Goal: Find specific page/section: Locate item on page

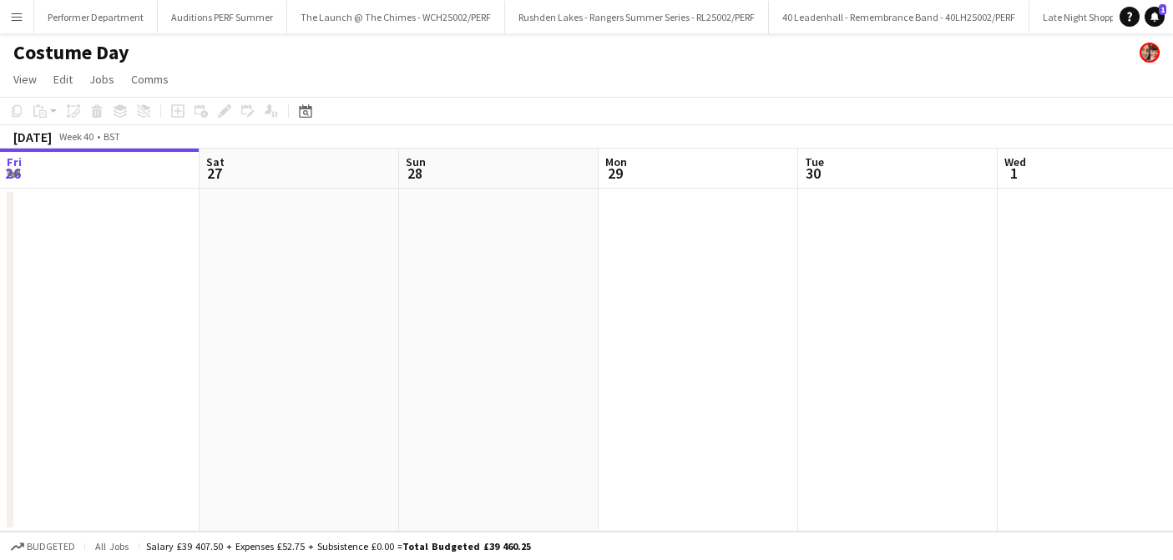
scroll to position [0, 632]
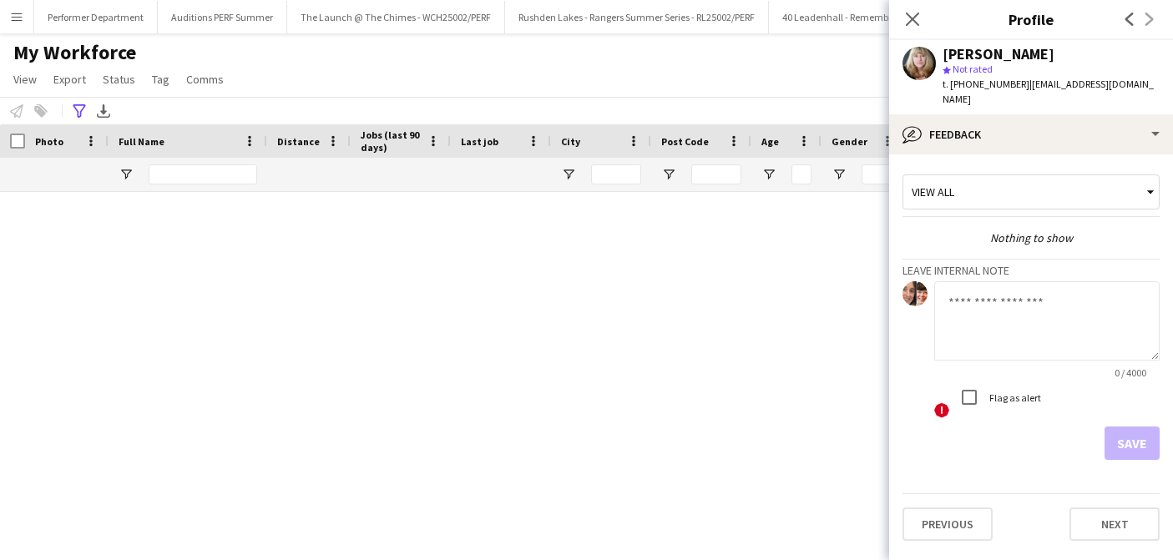
scroll to position [7093, 0]
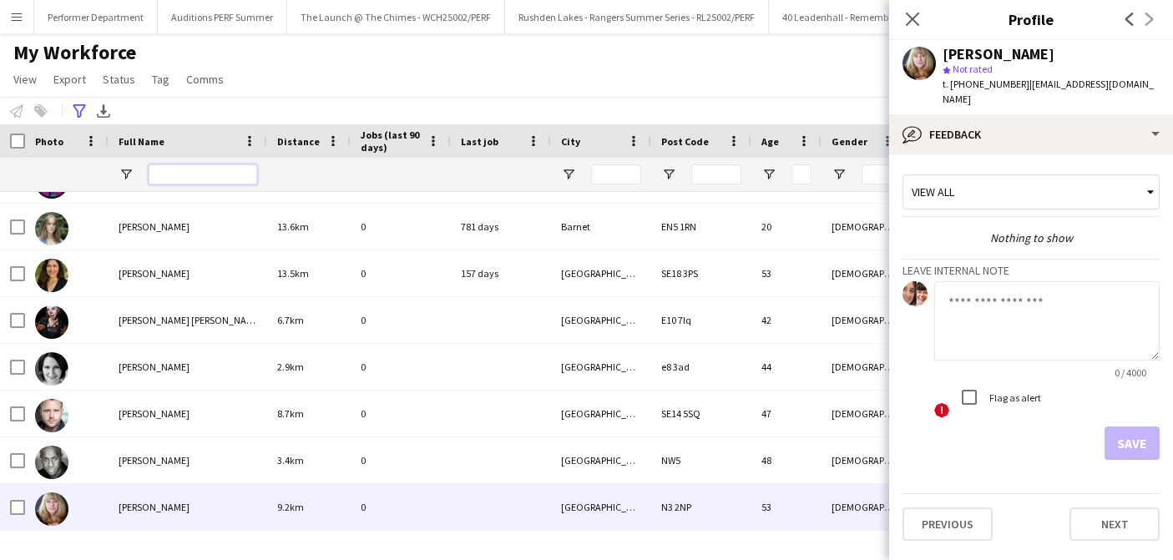
click at [197, 179] on input "Full Name Filter Input" at bounding box center [203, 174] width 109 height 20
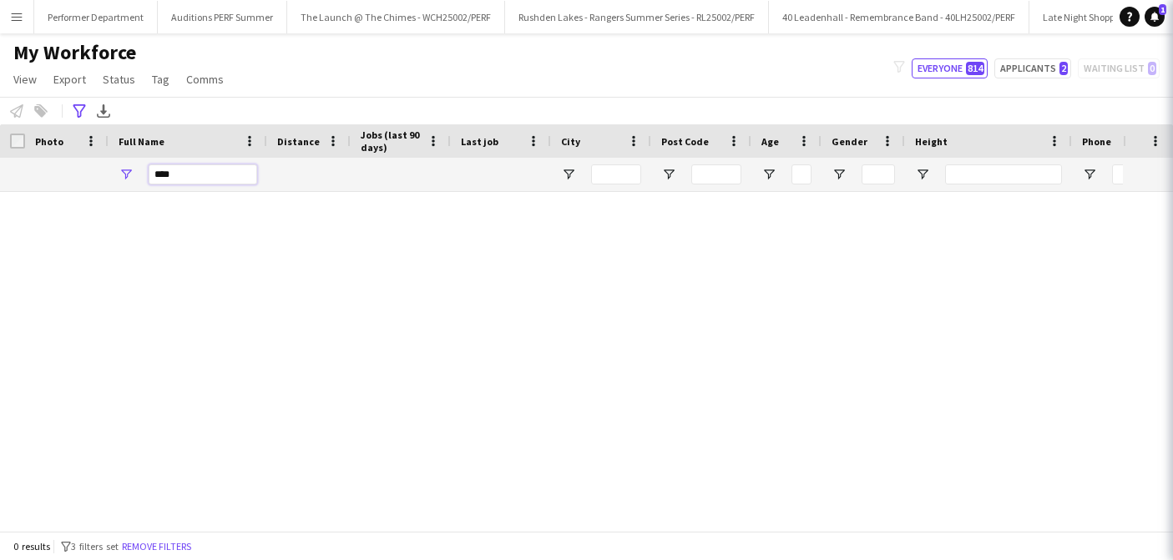
scroll to position [0, 0]
type input "****"
click at [74, 113] on icon "Advanced filters" at bounding box center [79, 110] width 13 height 13
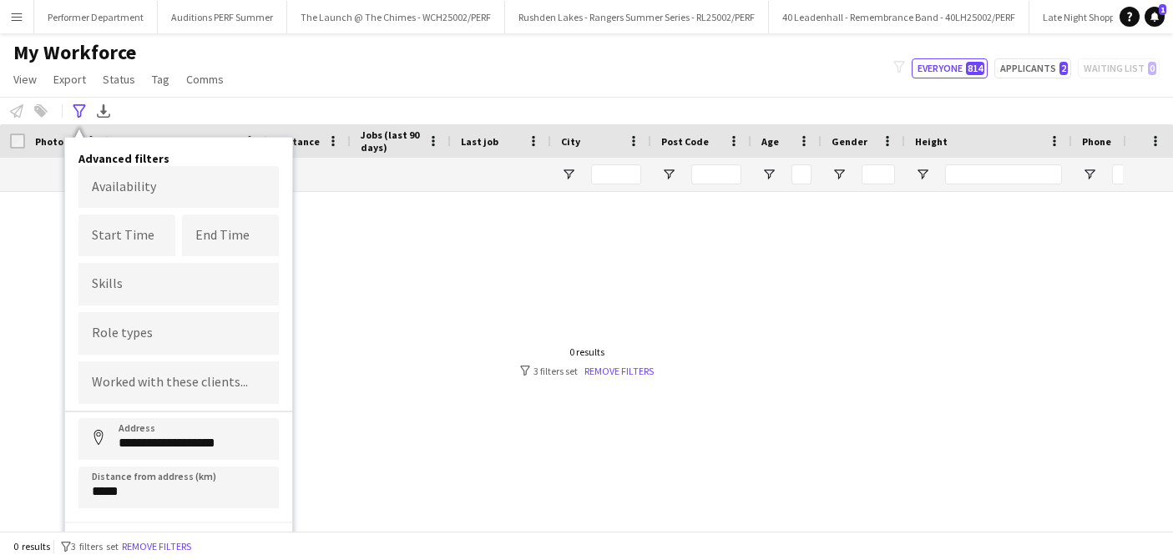
scroll to position [23, 0]
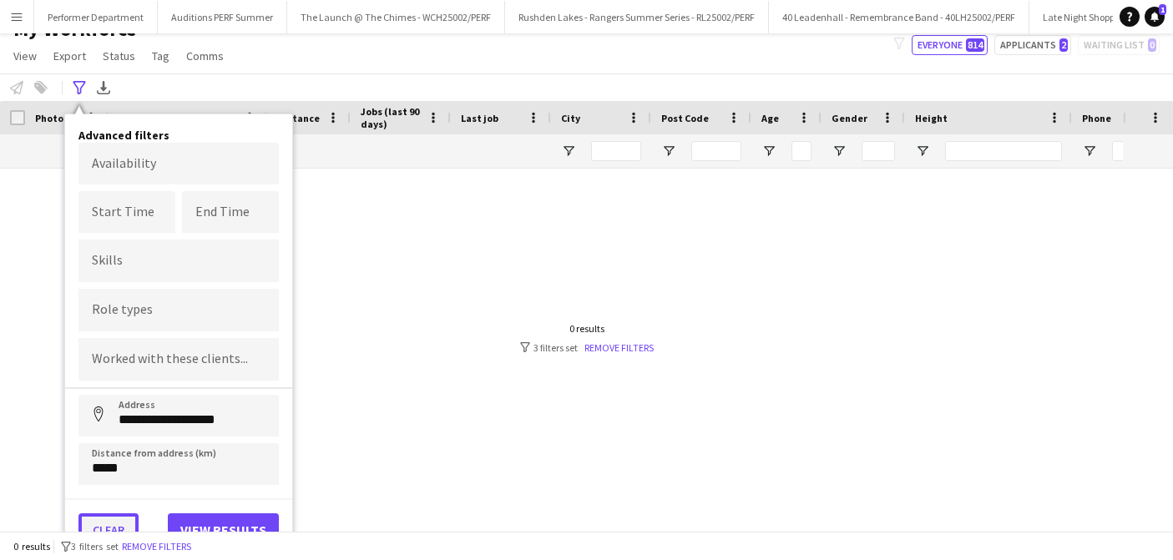
click at [98, 528] on button "Clear" at bounding box center [108, 529] width 60 height 33
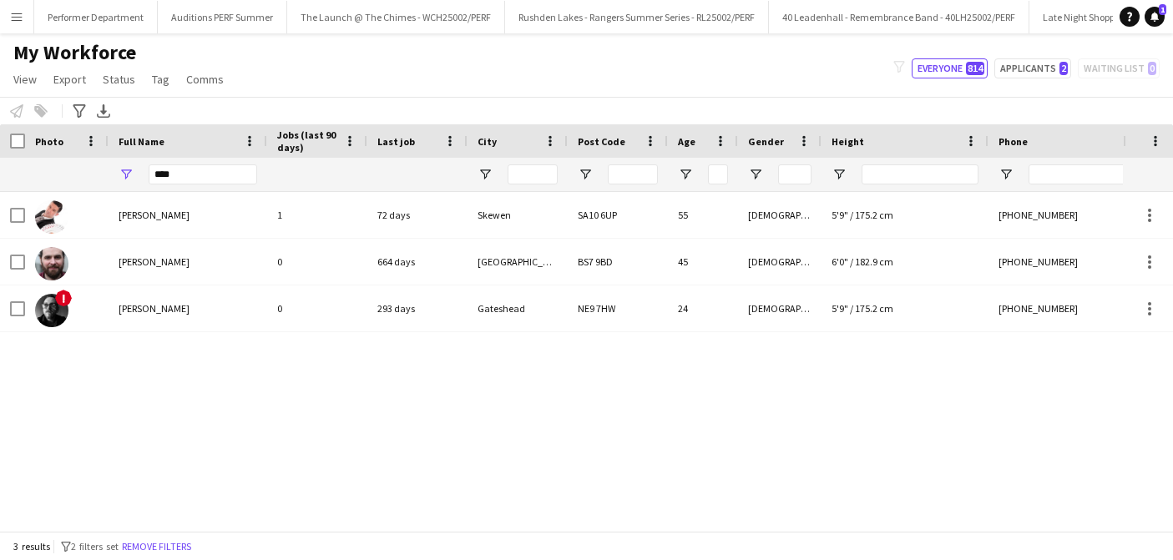
scroll to position [0, 0]
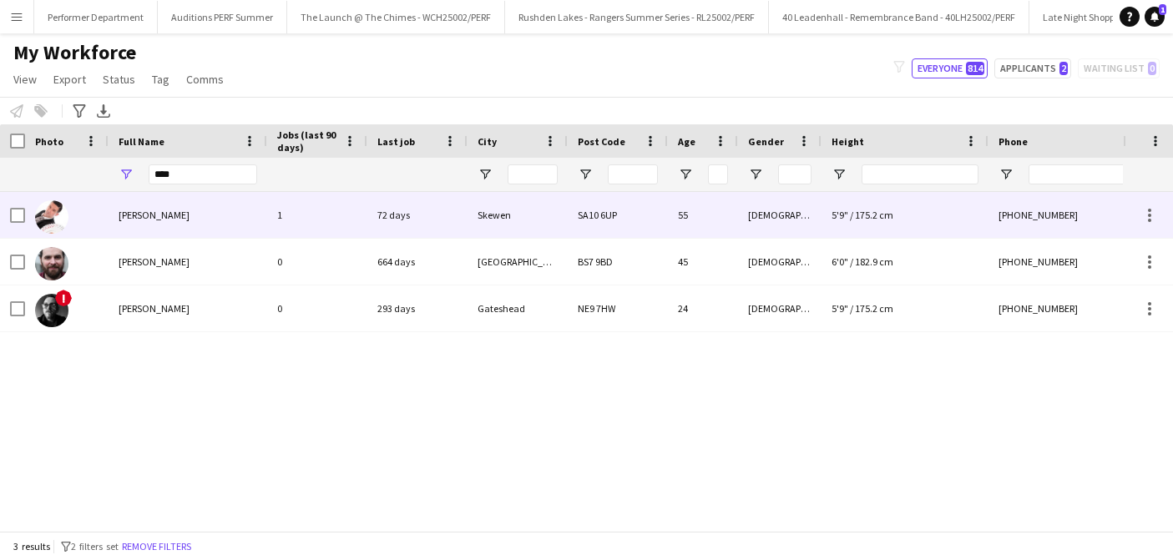
click at [147, 219] on span "[PERSON_NAME]" at bounding box center [154, 215] width 71 height 13
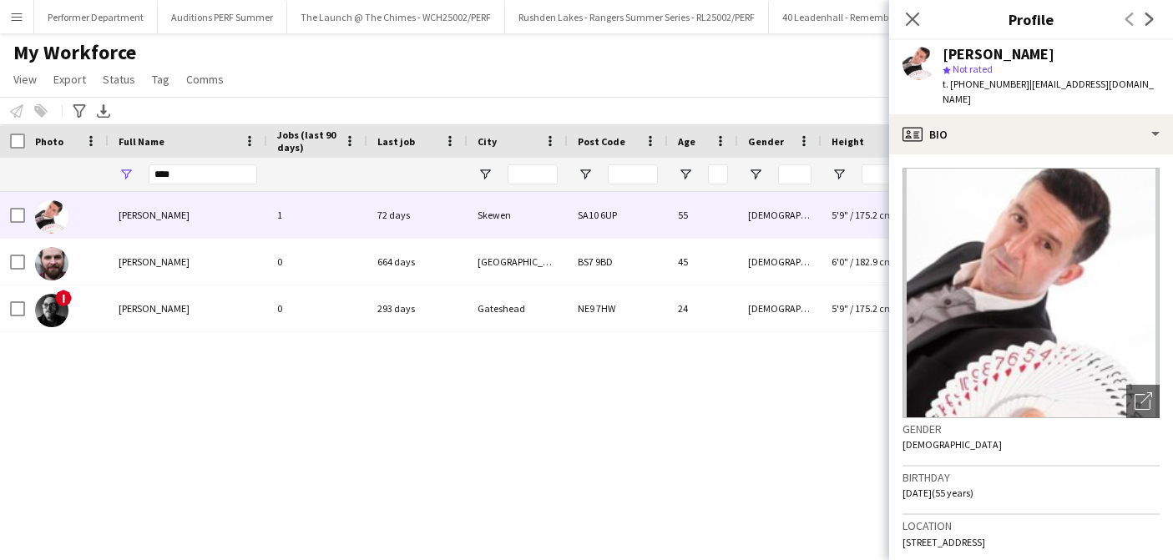
click at [186, 393] on div "[PERSON_NAME] 1 72 days Skewen SA10 6UP 55 [DEMOGRAPHIC_DATA] 5'9" / 175.2 cm […" at bounding box center [561, 361] width 1123 height 339
click at [910, 23] on icon "Close pop-in" at bounding box center [912, 19] width 16 height 16
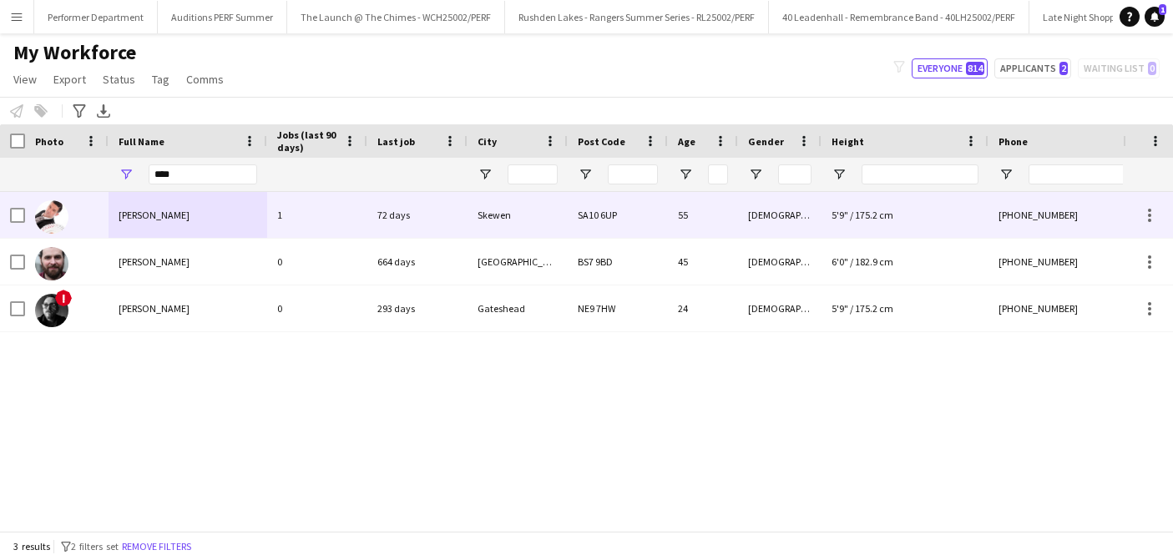
click at [152, 223] on div "[PERSON_NAME]" at bounding box center [188, 215] width 159 height 46
